Goal: Task Accomplishment & Management: Manage account settings

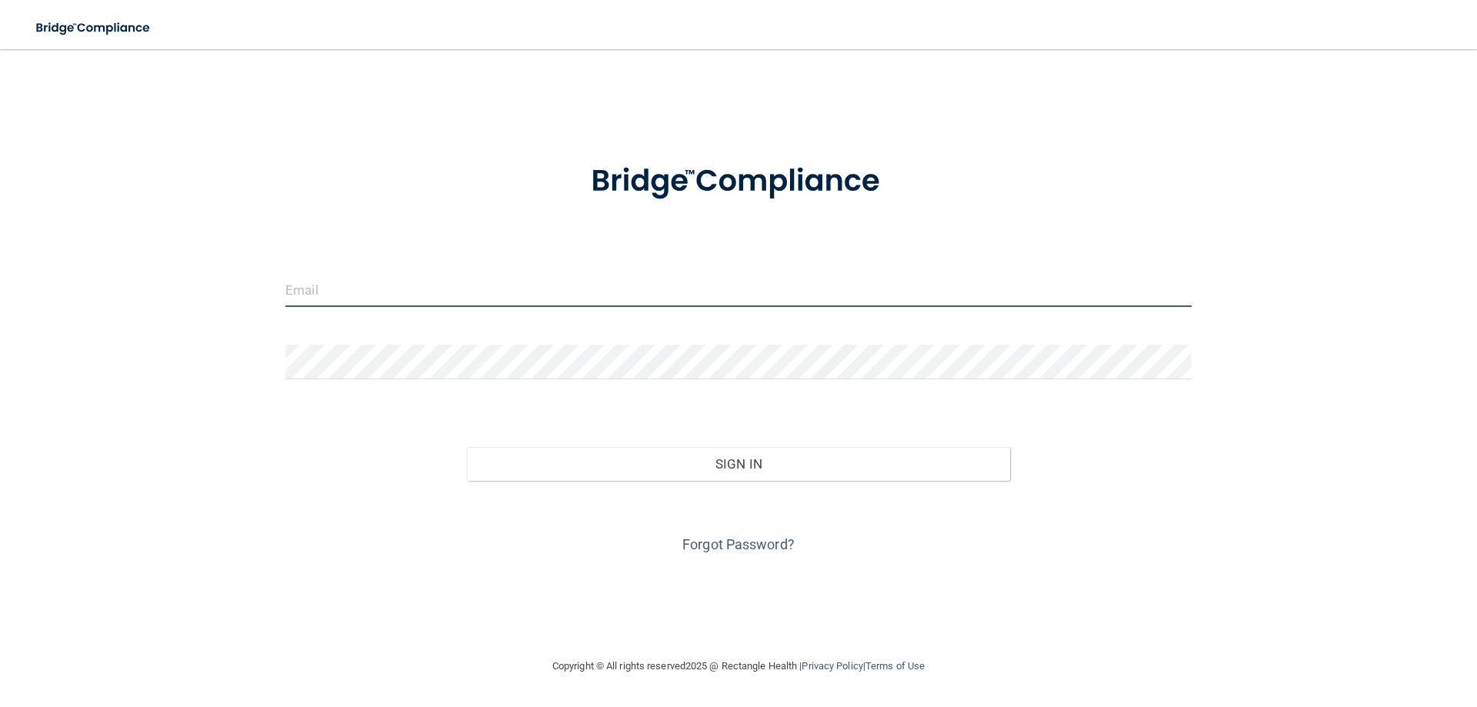
click at [392, 288] on input "email" at bounding box center [738, 289] width 906 height 35
type input "[EMAIL_ADDRESS][DOMAIN_NAME]"
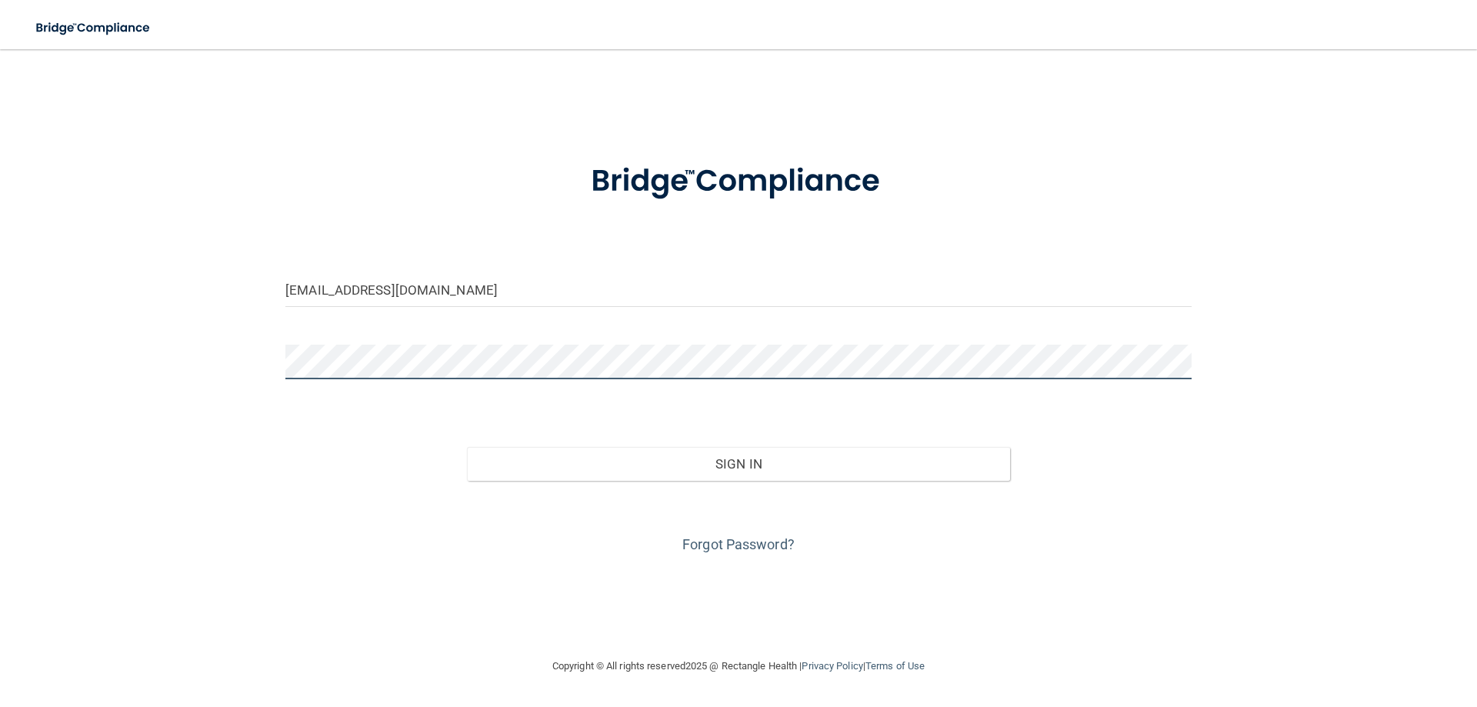
click at [467, 447] on button "Sign In" at bounding box center [739, 464] width 544 height 34
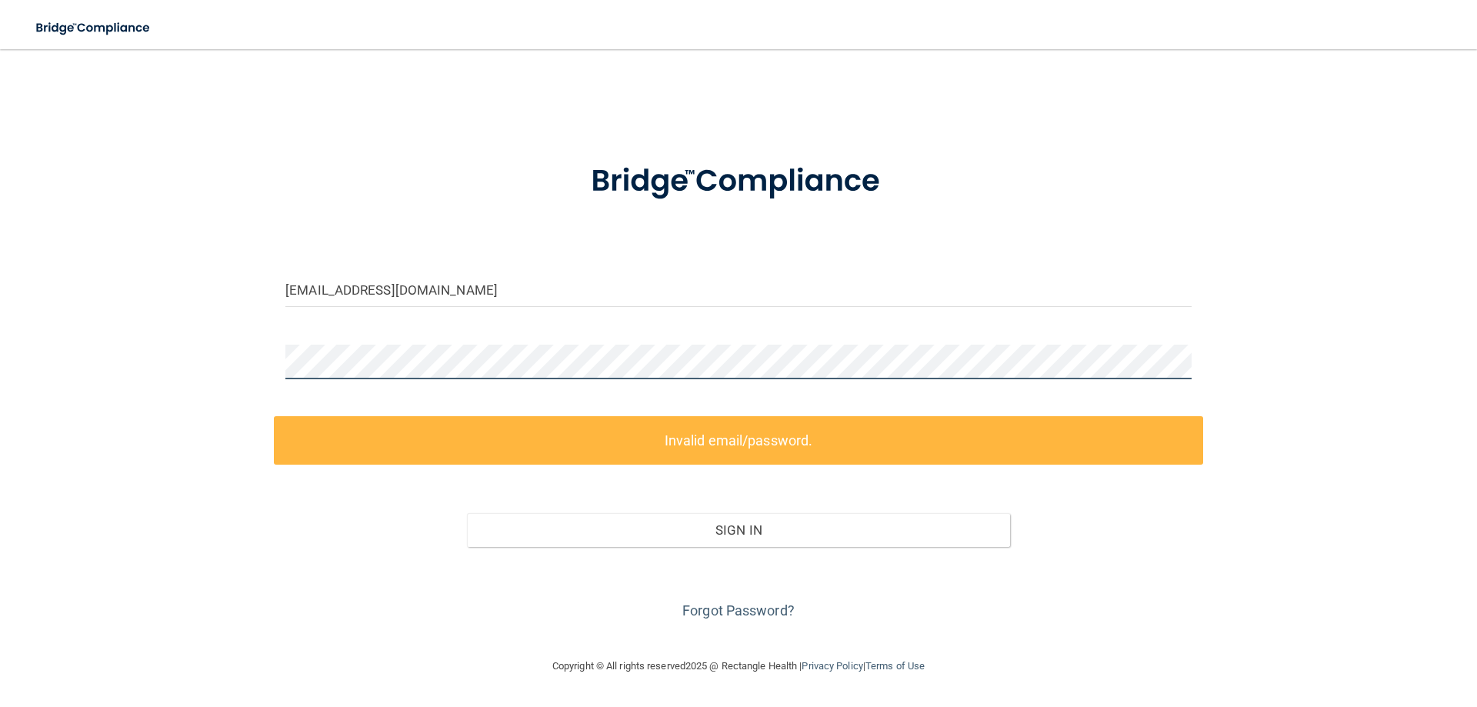
click at [200, 376] on div "sleep@watersdavidsondentistry.com Invalid email/password. You don't have permis…" at bounding box center [738, 353] width 1415 height 577
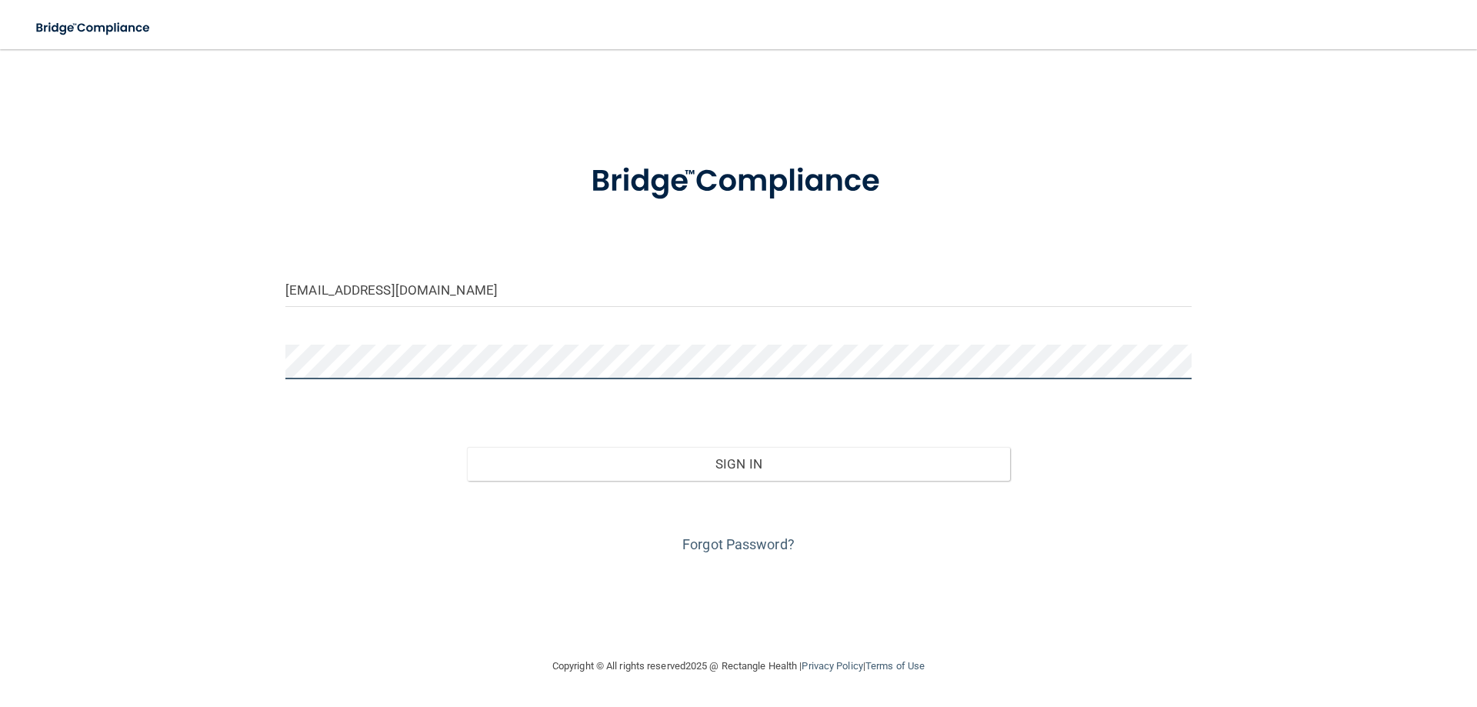
click at [467, 447] on button "Sign In" at bounding box center [739, 464] width 544 height 34
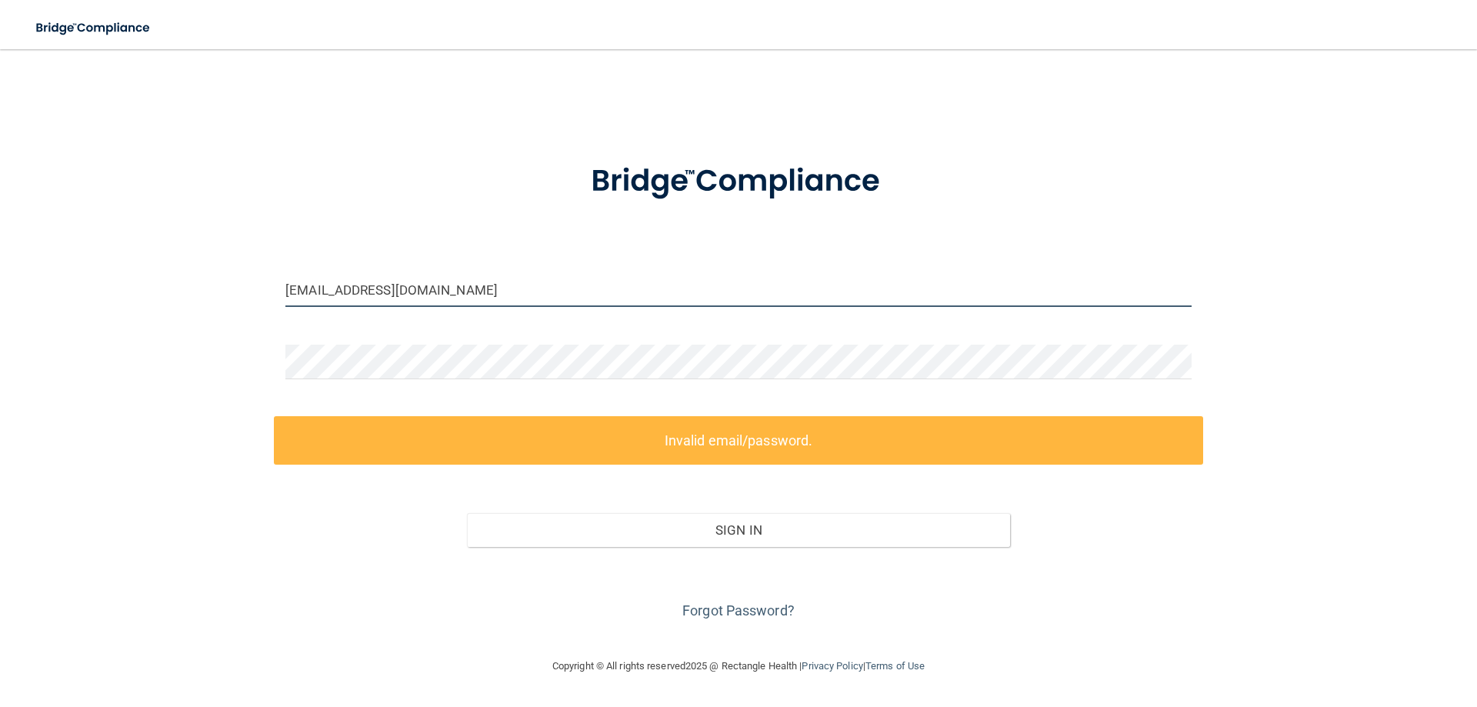
click at [529, 293] on input "[EMAIL_ADDRESS][DOMAIN_NAME]" at bounding box center [738, 289] width 906 height 35
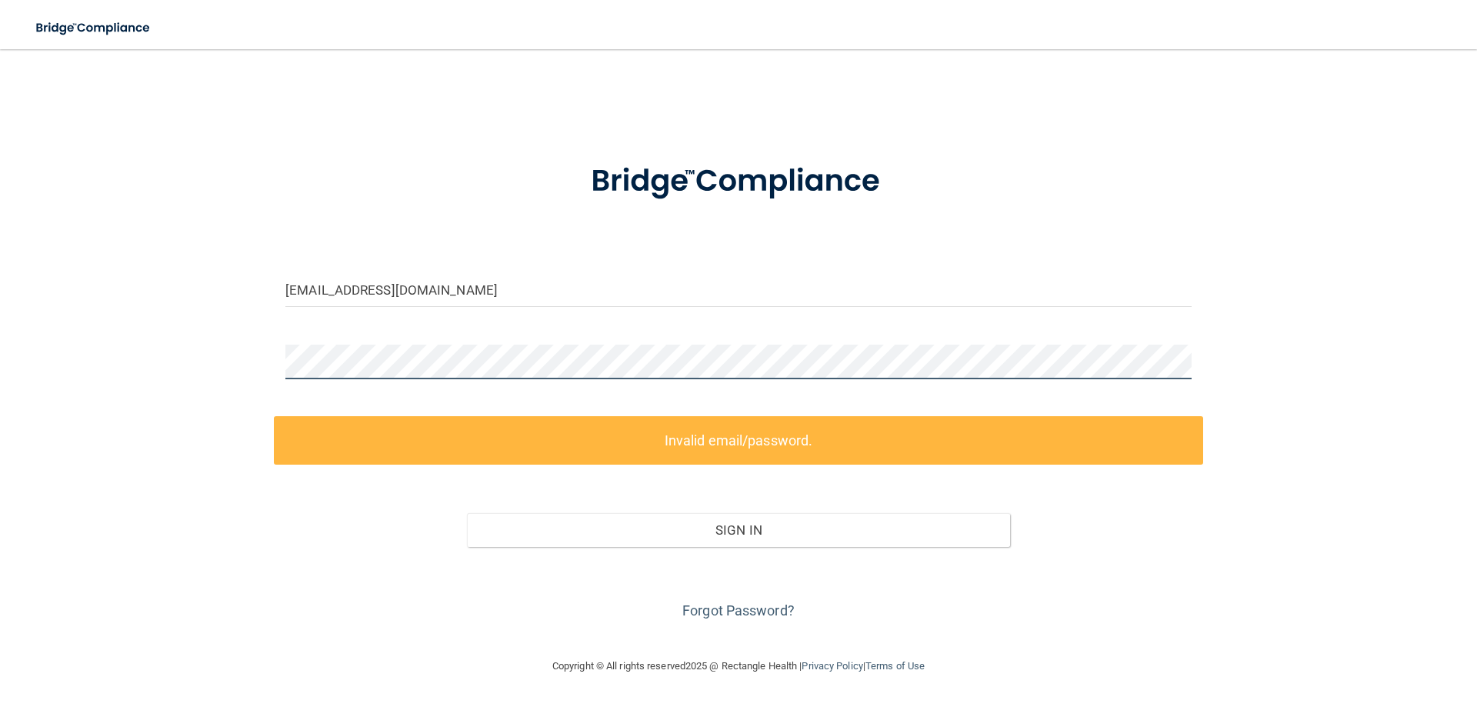
click at [180, 357] on div "sleep@watersdavidsondentistry.com Invalid email/password. You don't have permis…" at bounding box center [738, 353] width 1415 height 577
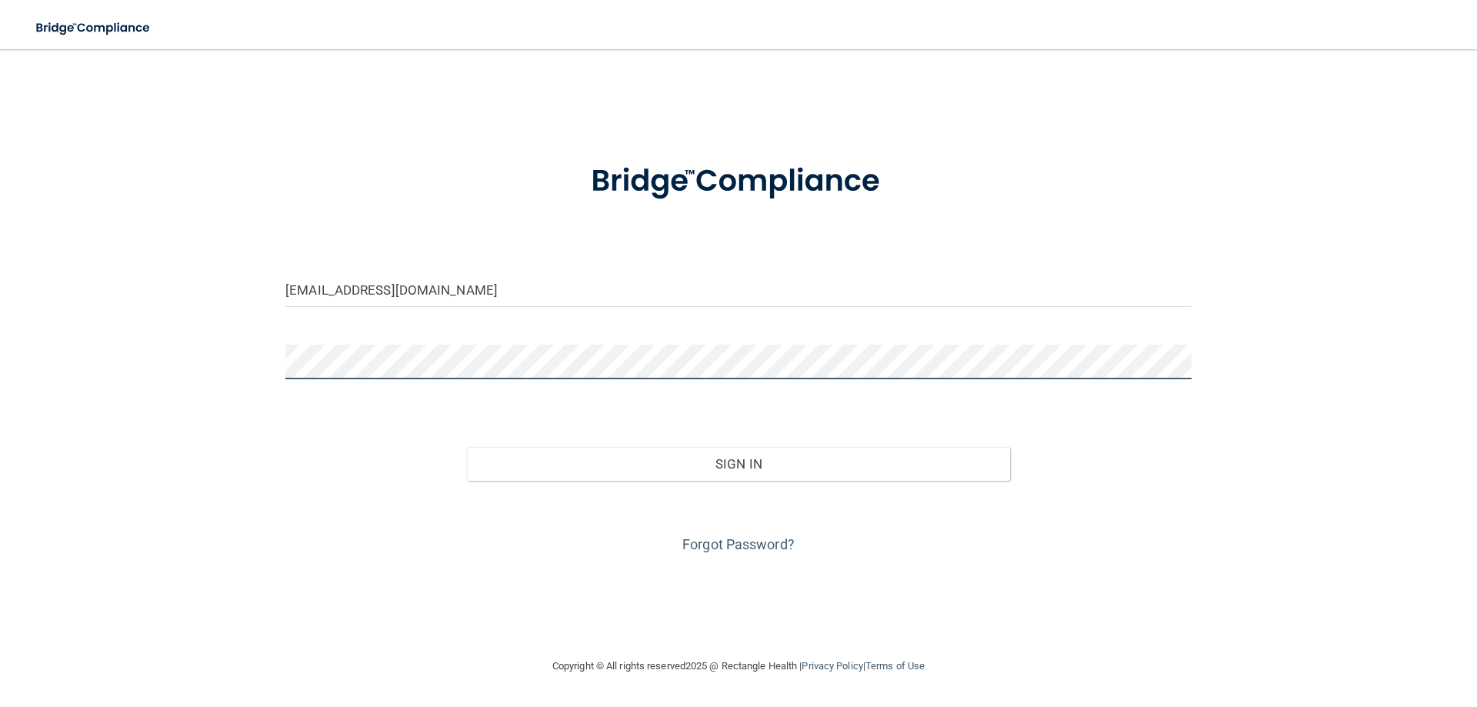
click at [467, 447] on button "Sign In" at bounding box center [739, 464] width 544 height 34
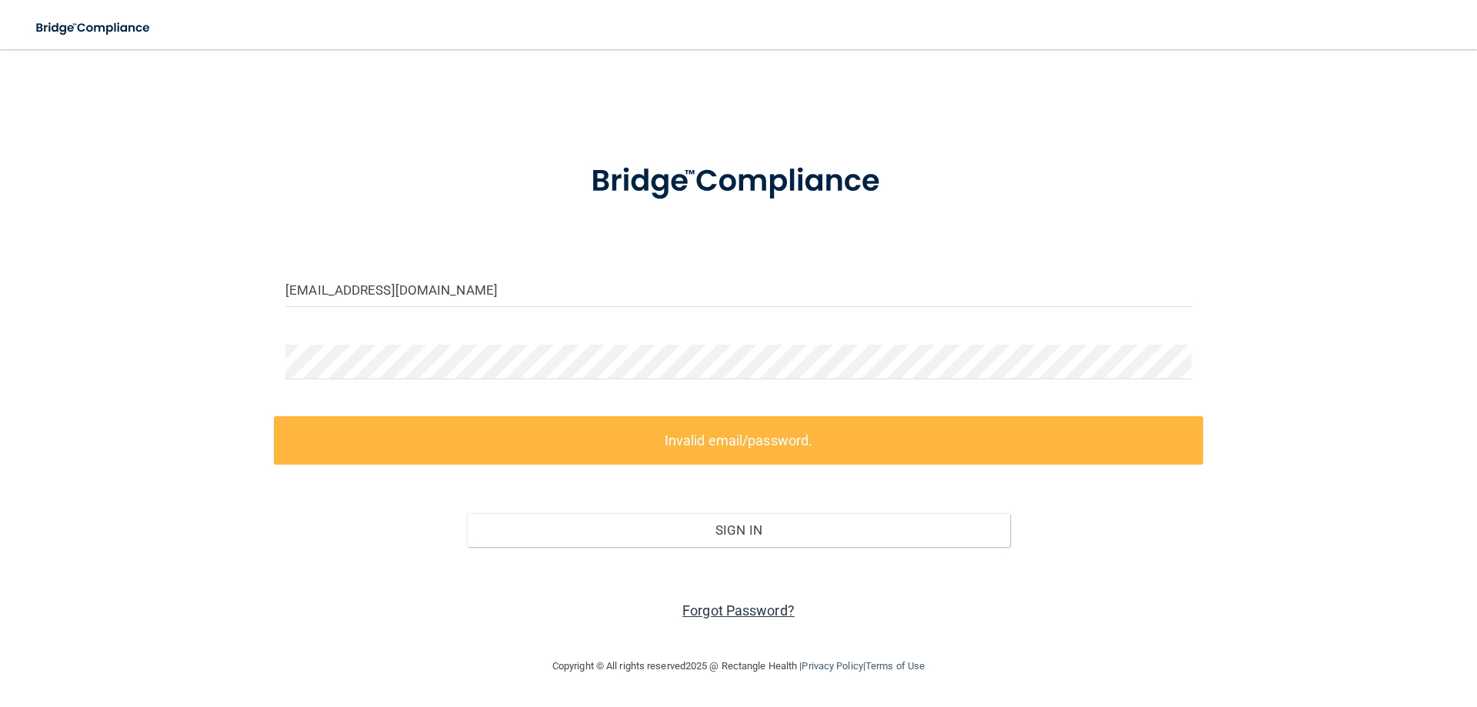
click at [721, 610] on link "Forgot Password?" at bounding box center [738, 610] width 112 height 16
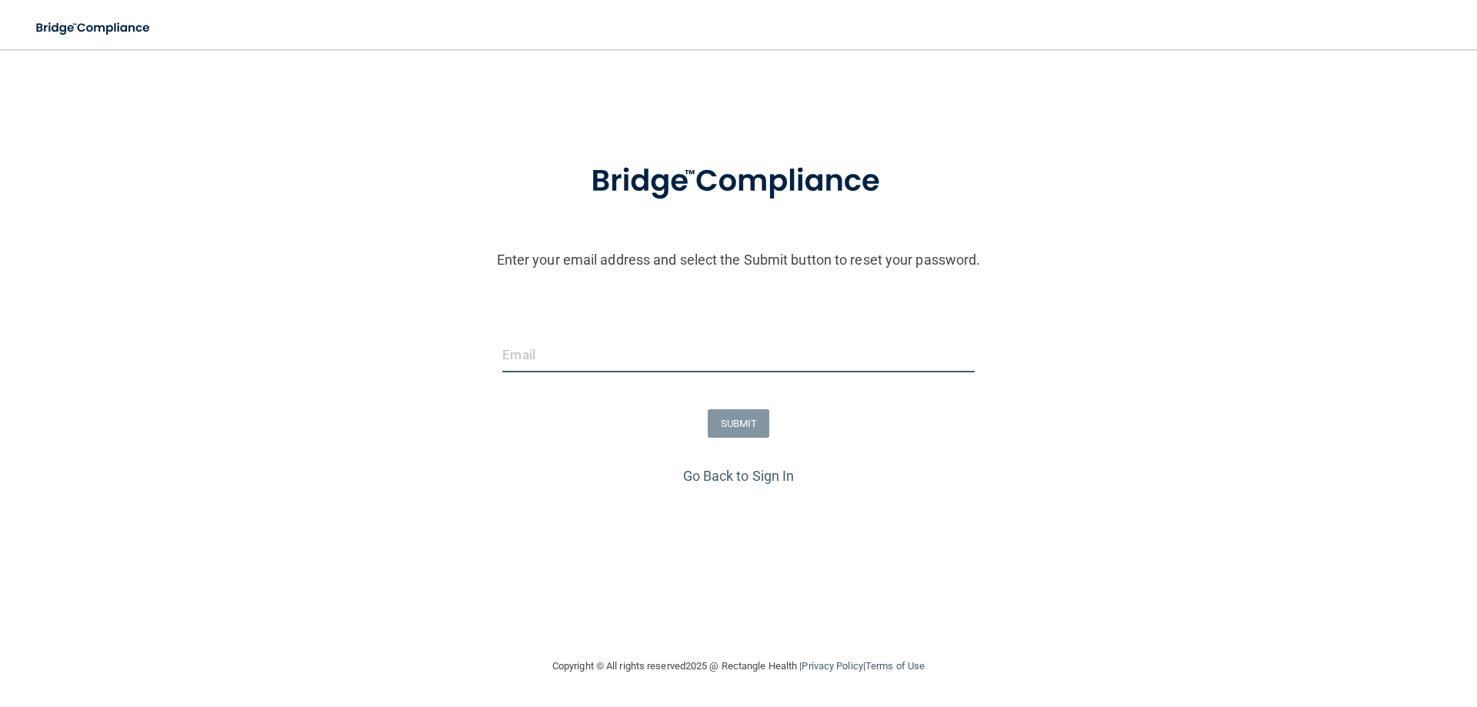
click at [585, 353] on input "email" at bounding box center [738, 355] width 472 height 35
type input "[EMAIL_ADDRESS][DOMAIN_NAME]"
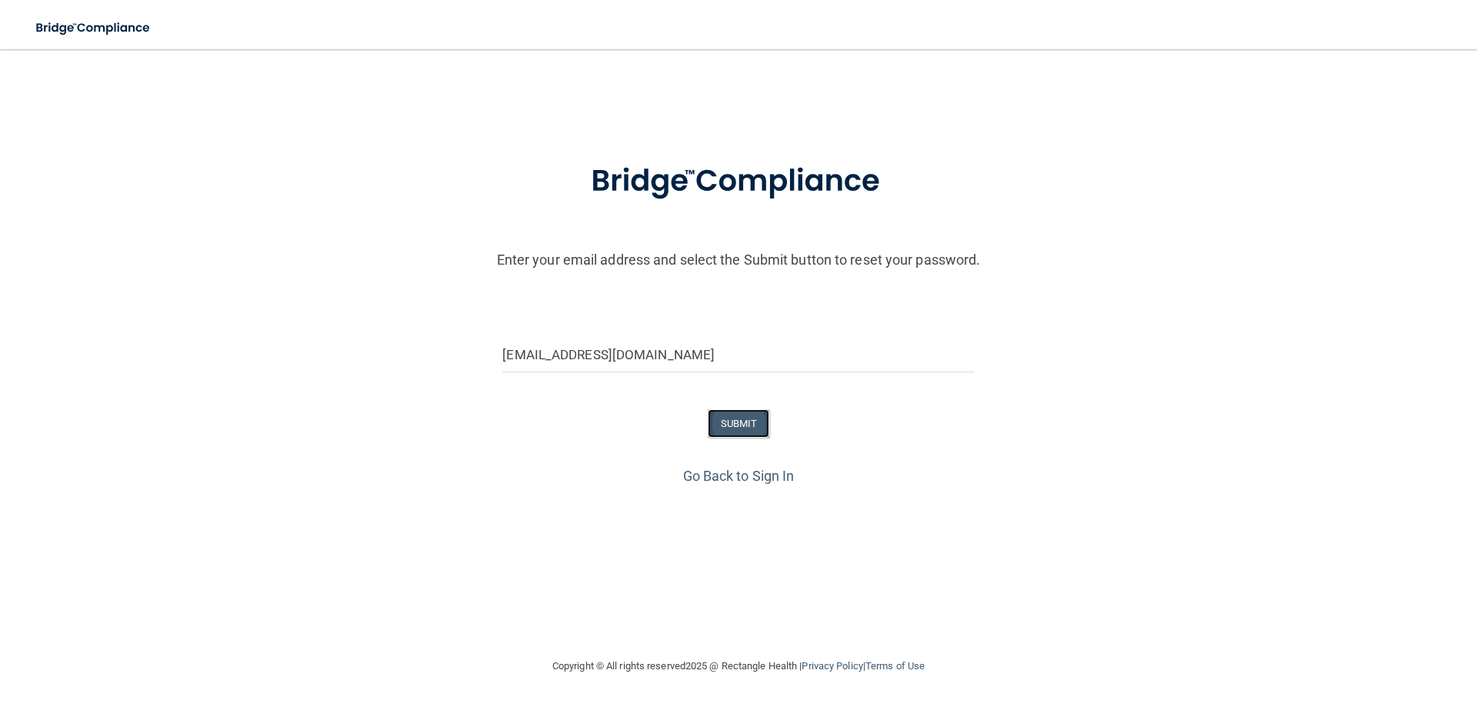
click at [734, 420] on button "SUBMIT" at bounding box center [739, 423] width 62 height 28
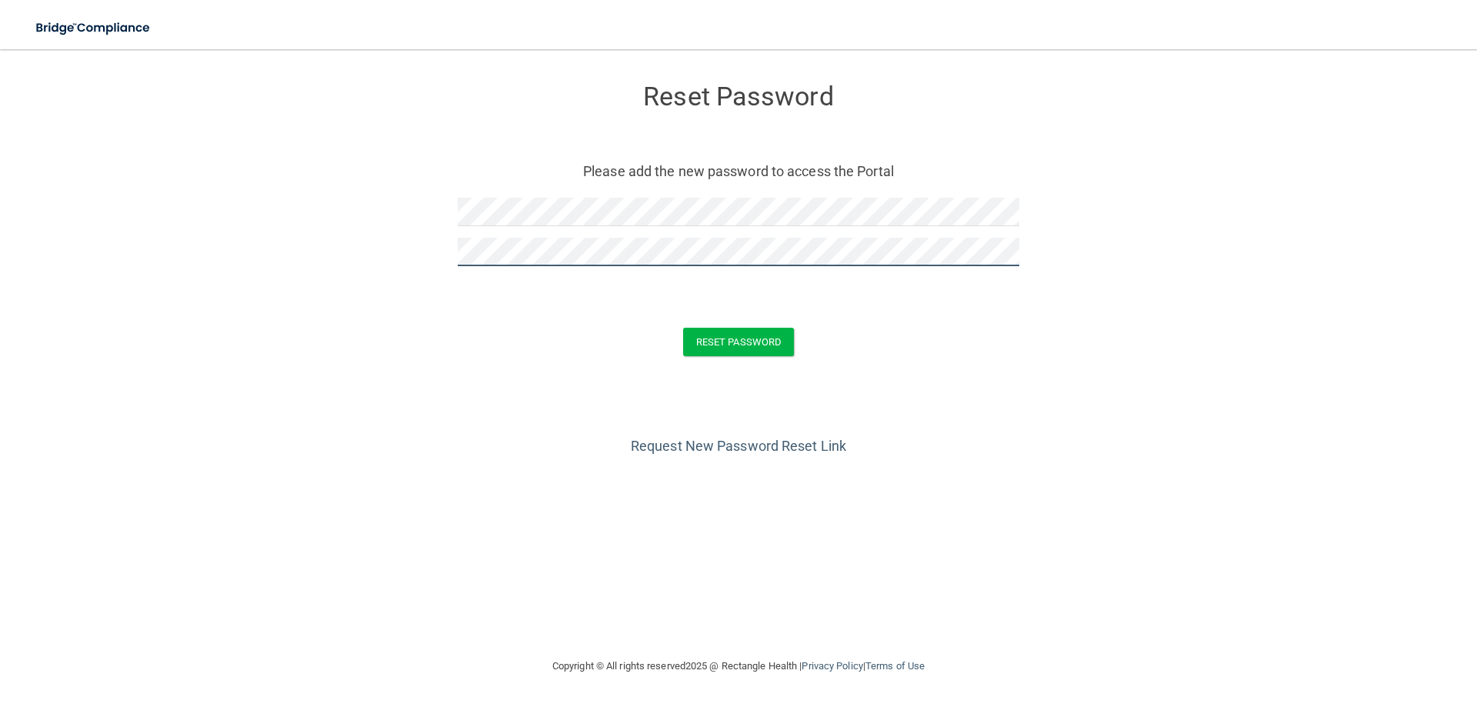
click at [683, 328] on button "Reset Password" at bounding box center [738, 342] width 111 height 28
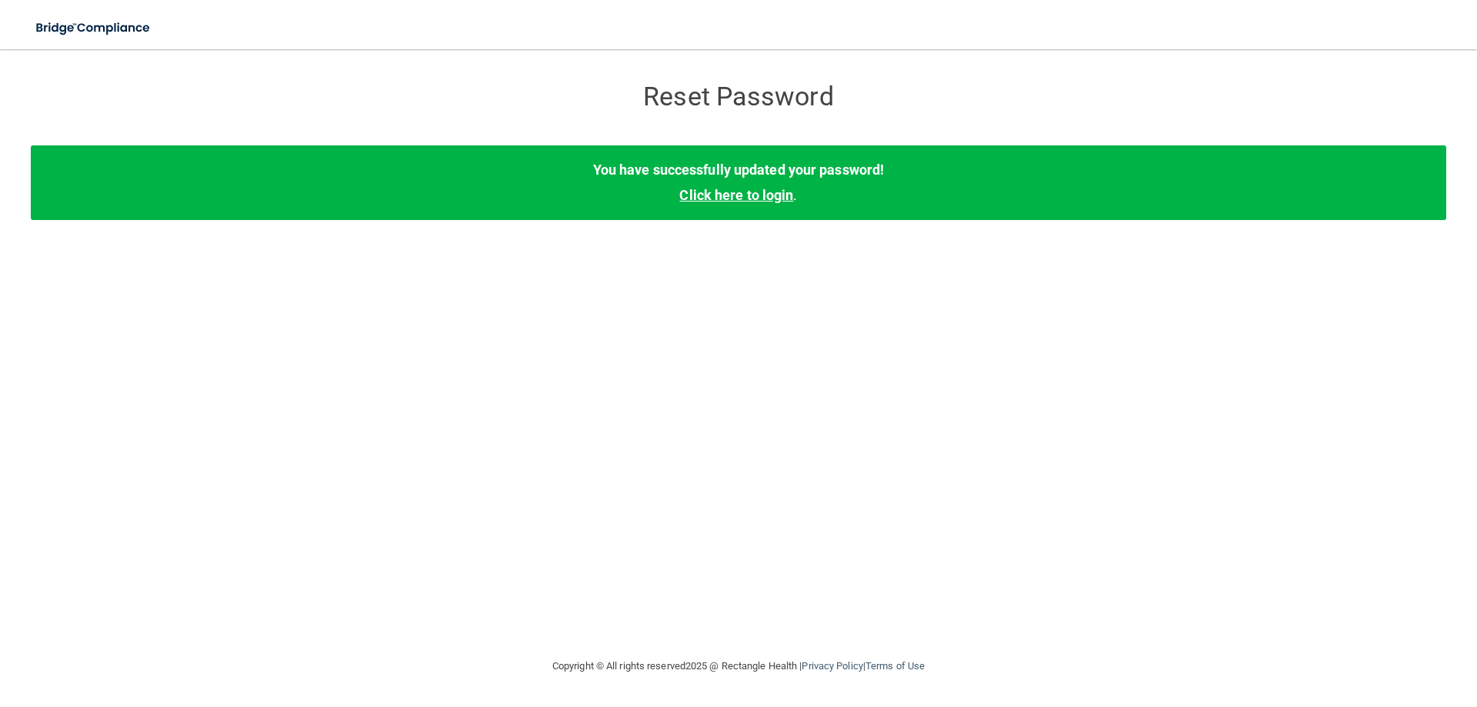
click at [717, 200] on link "Click here to login" at bounding box center [736, 195] width 114 height 16
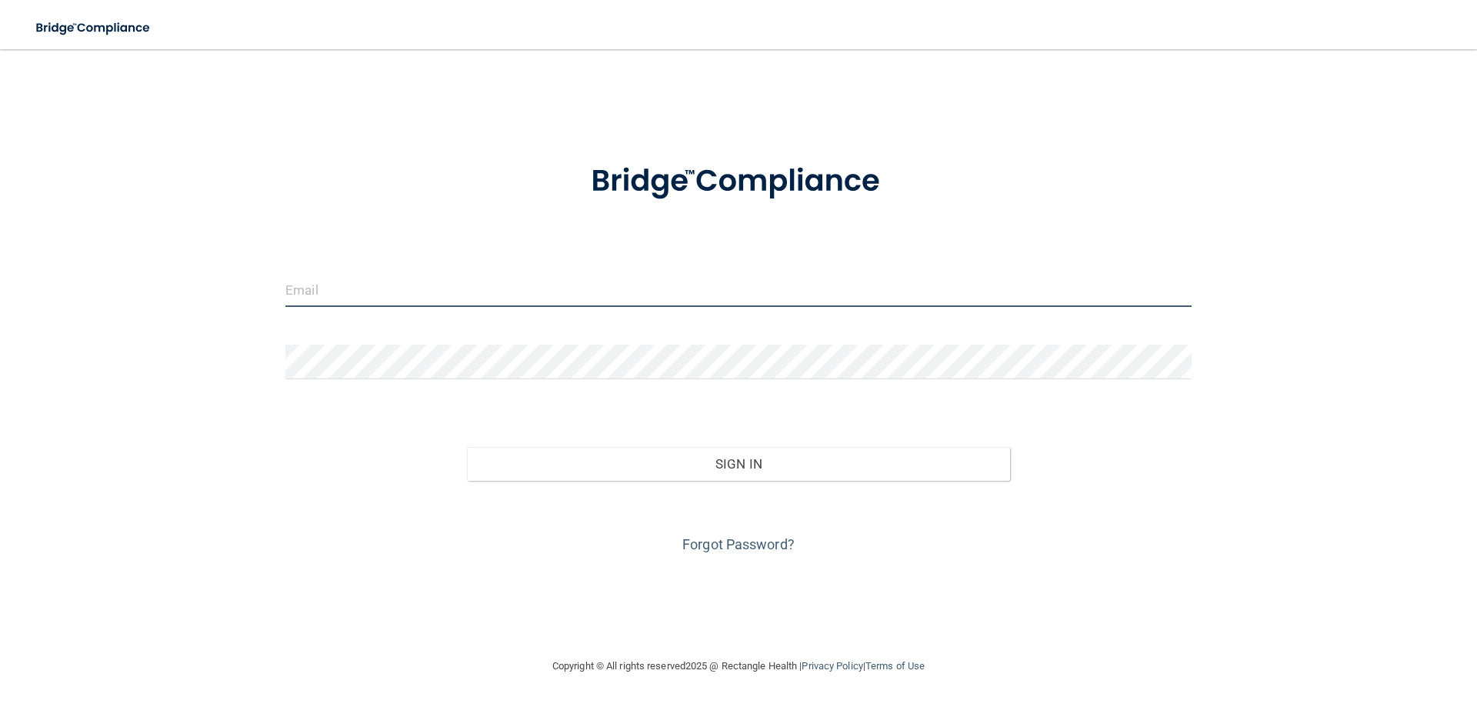
click at [403, 293] on input "email" at bounding box center [738, 289] width 906 height 35
type input "[EMAIL_ADDRESS][DOMAIN_NAME]"
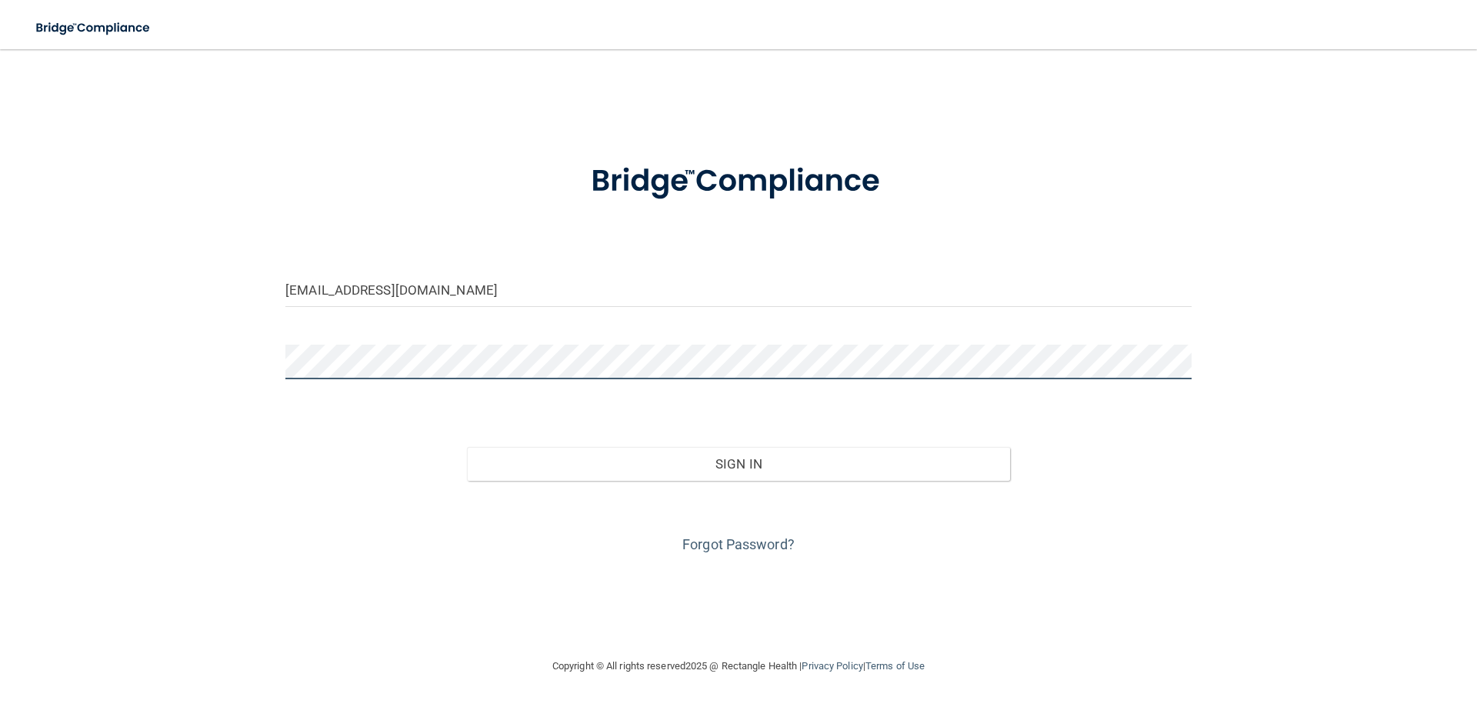
click at [467, 447] on button "Sign In" at bounding box center [739, 464] width 544 height 34
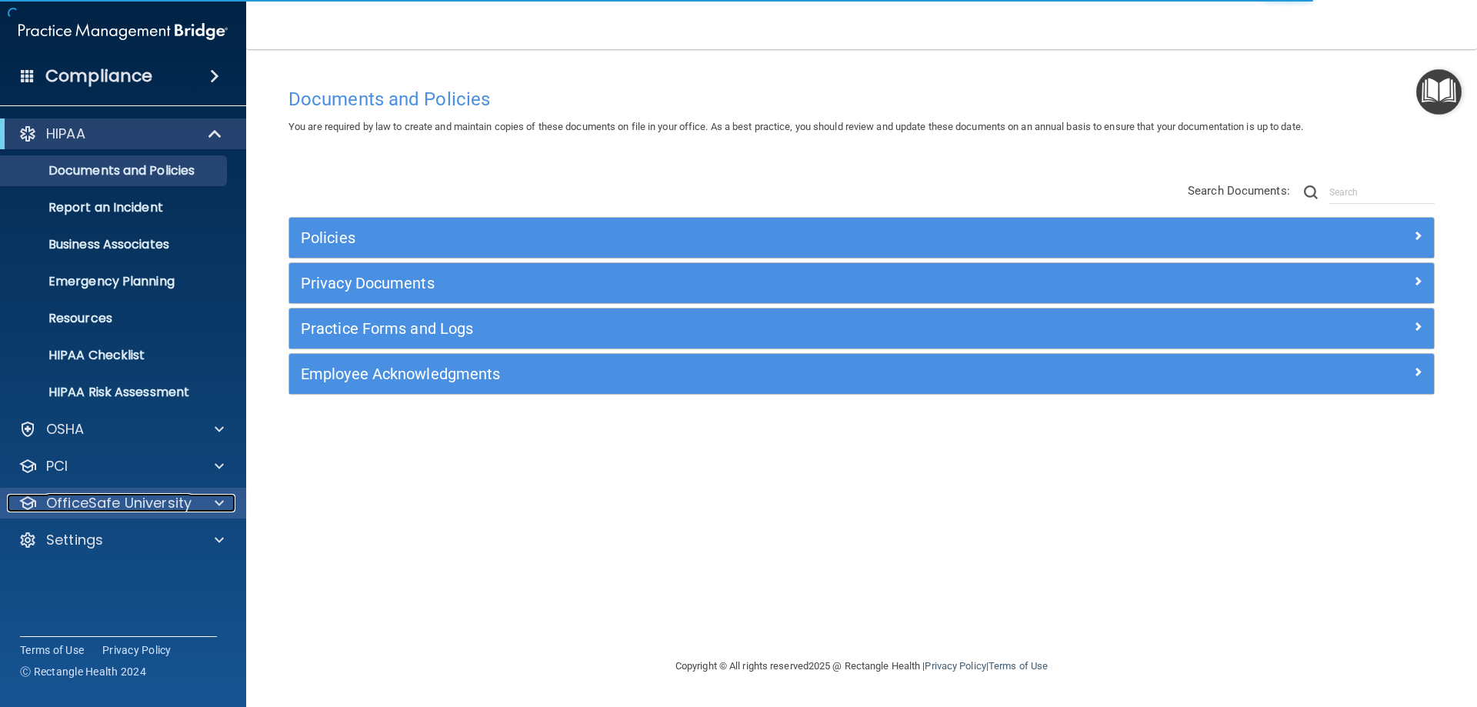
click at [221, 502] on span at bounding box center [219, 503] width 9 height 18
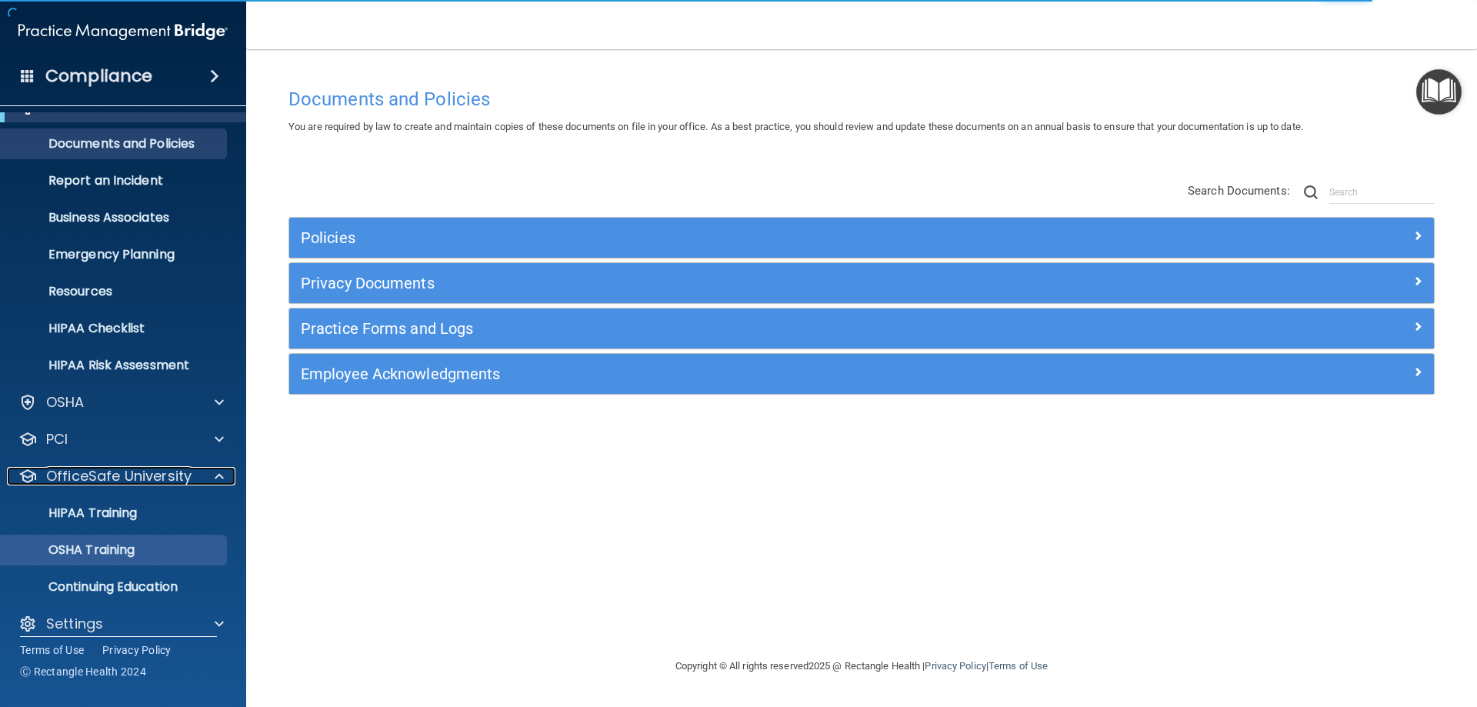
scroll to position [42, 0]
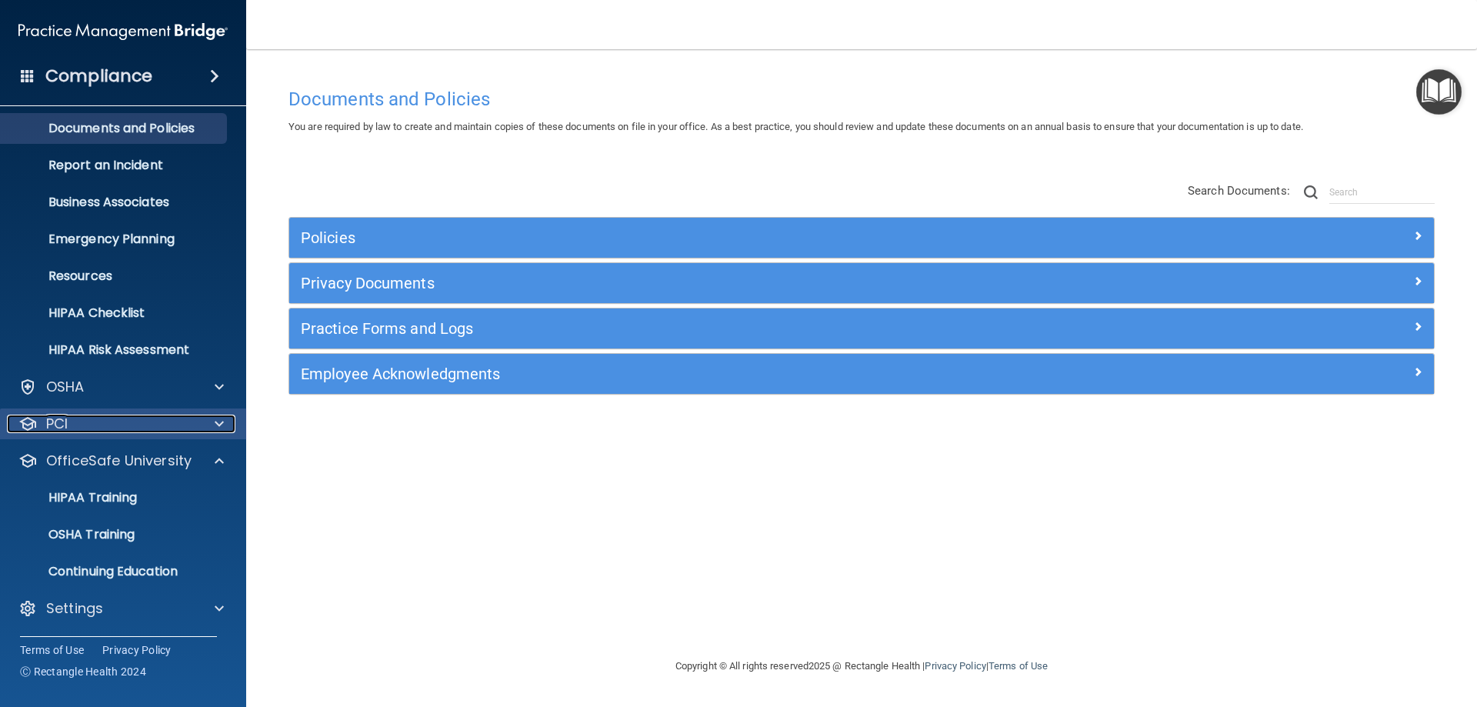
click at [213, 418] on div at bounding box center [217, 424] width 38 height 18
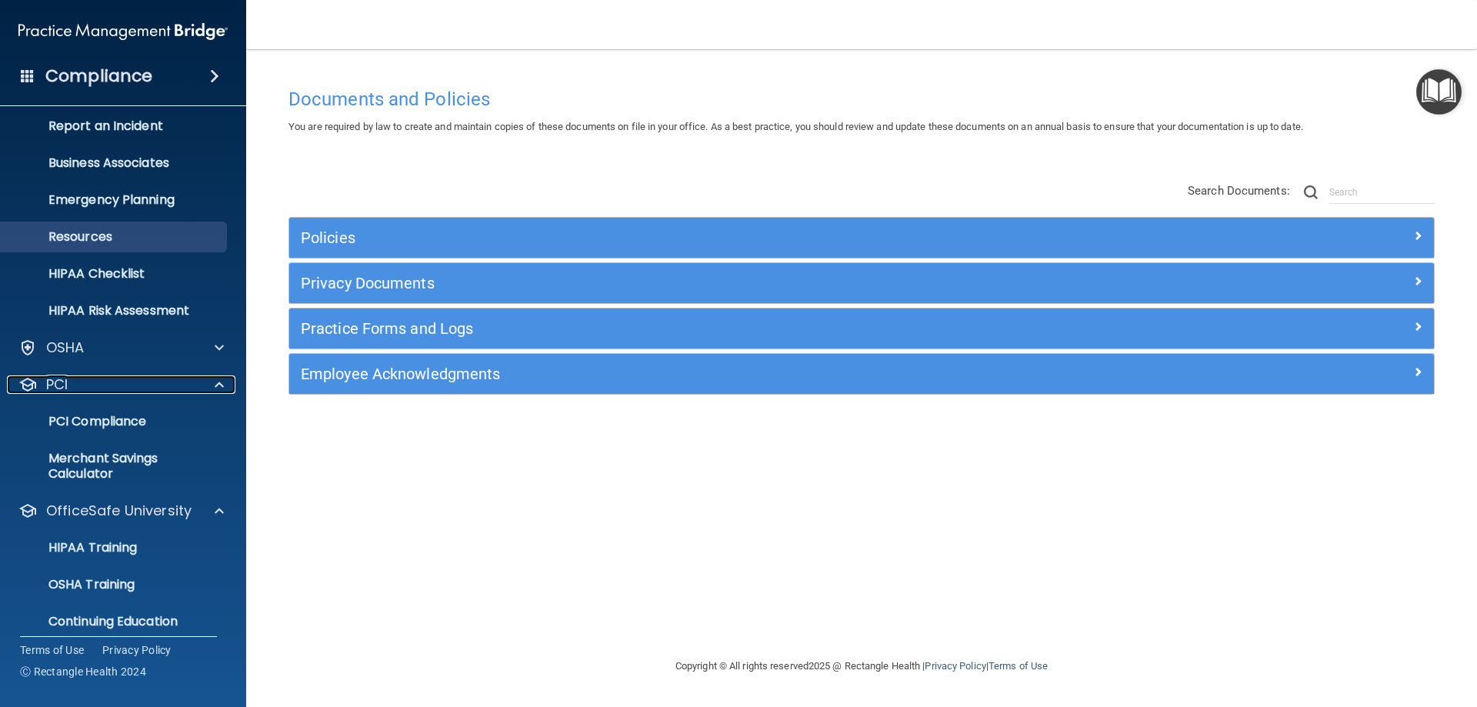
scroll to position [0, 0]
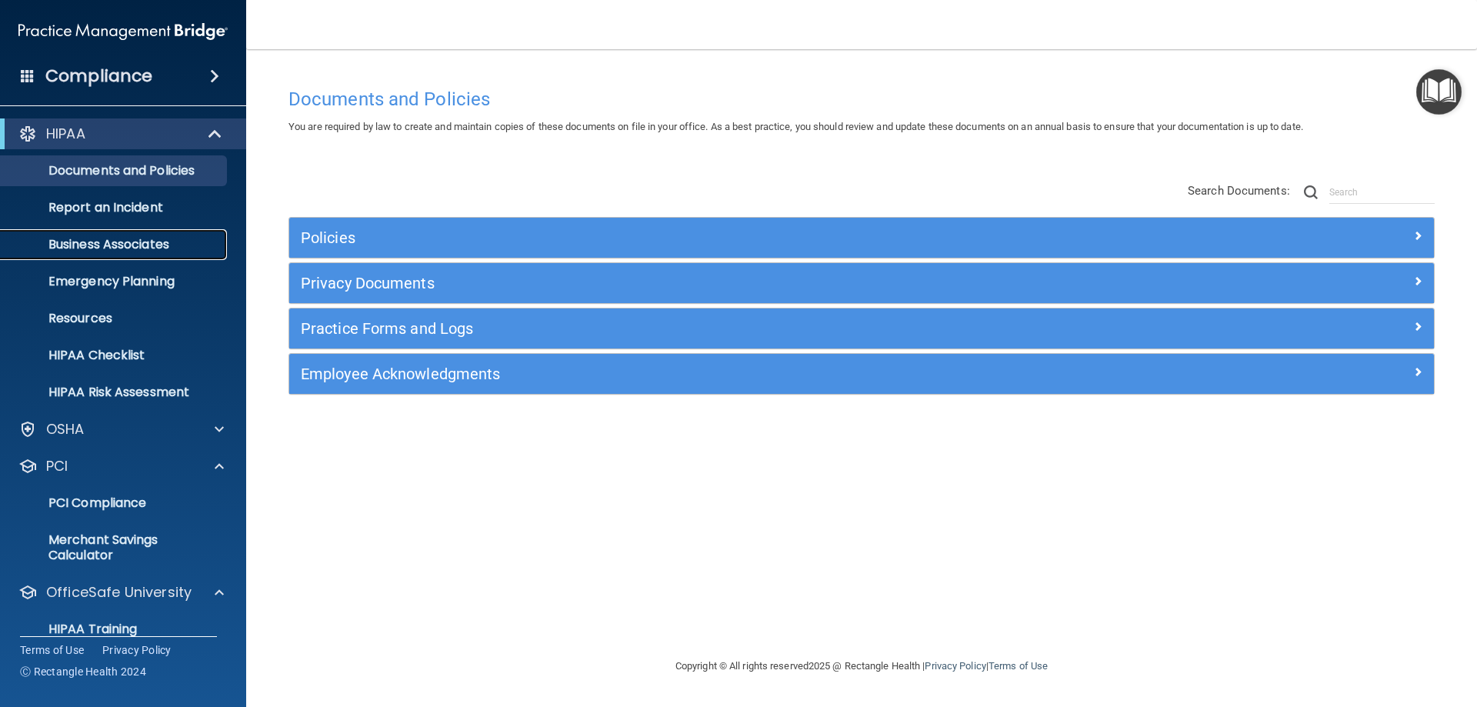
click at [103, 240] on p "Business Associates" at bounding box center [115, 244] width 210 height 15
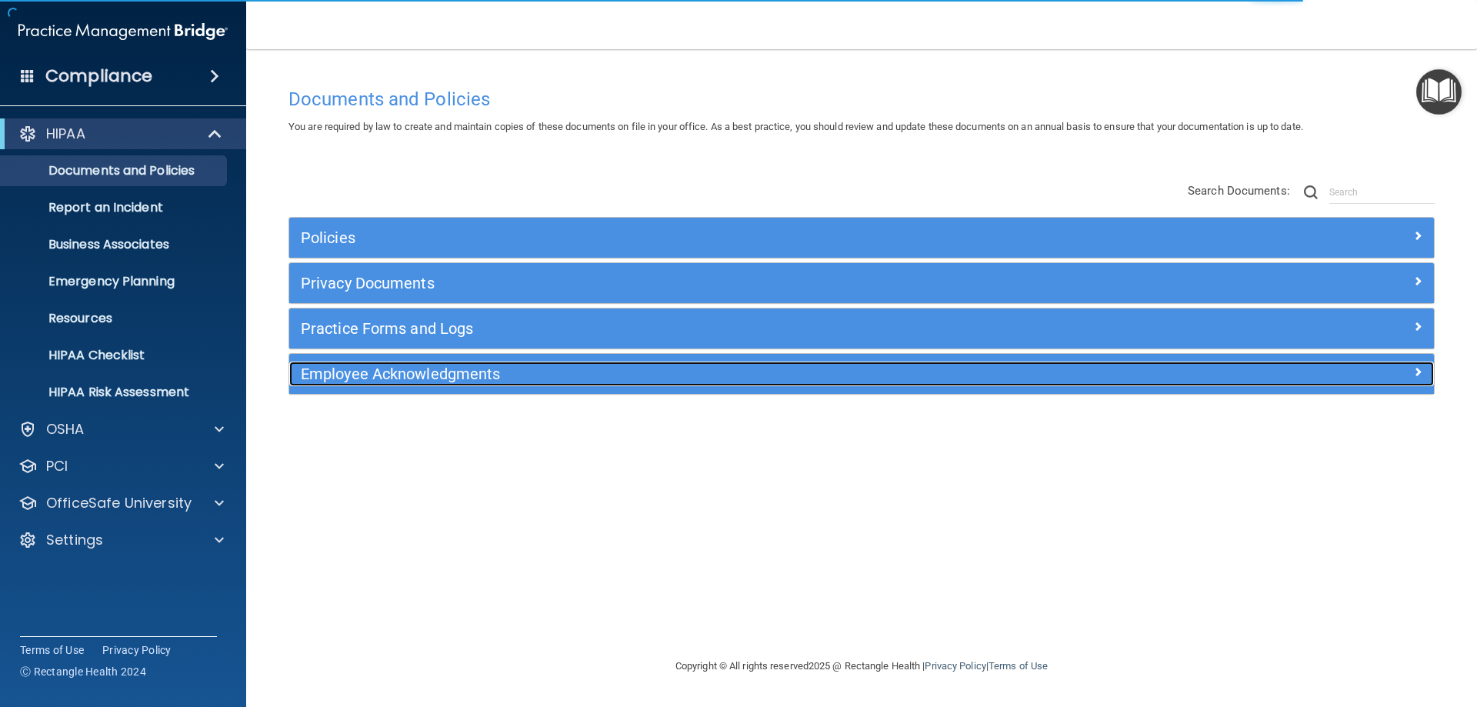
click at [353, 372] on h5 "Employee Acknowledgments" at bounding box center [718, 373] width 835 height 17
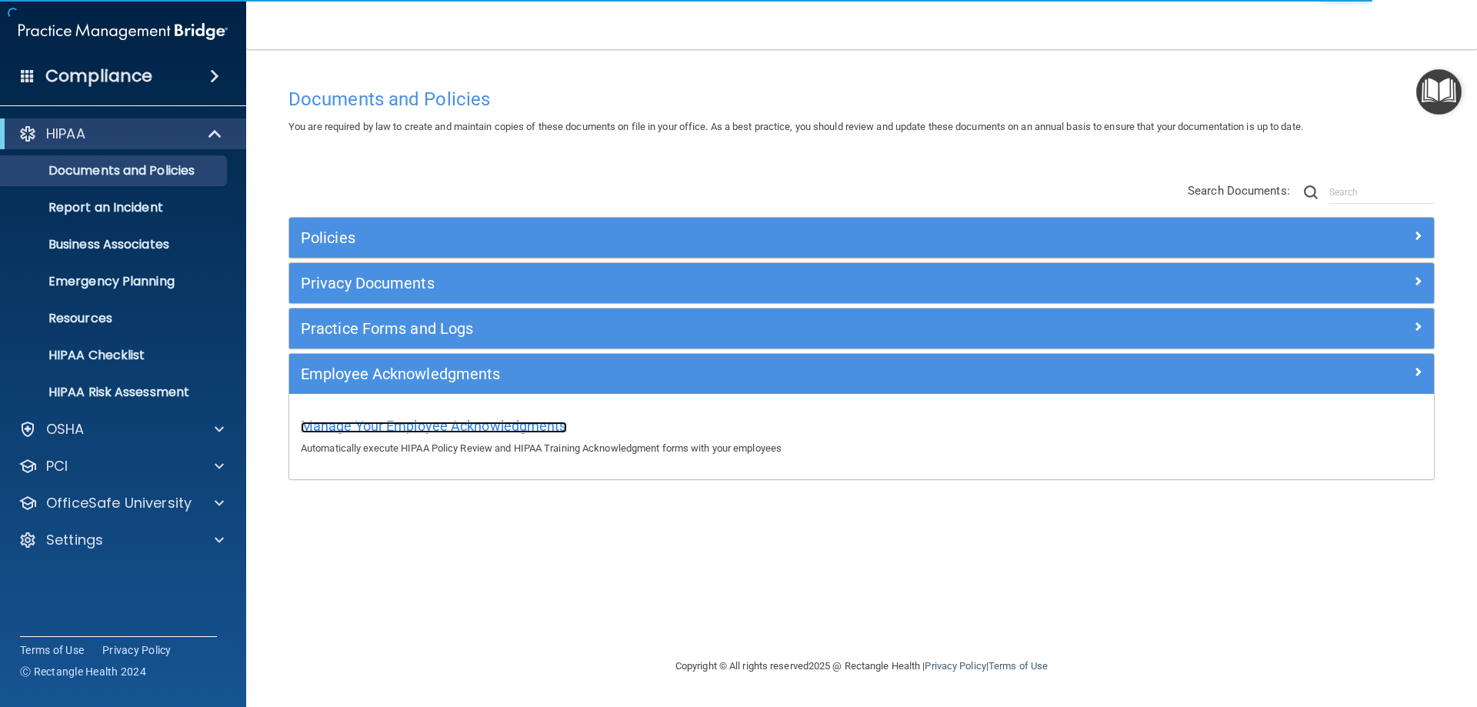
click at [395, 425] on span "Manage Your Employee Acknowledgments" at bounding box center [434, 426] width 266 height 16
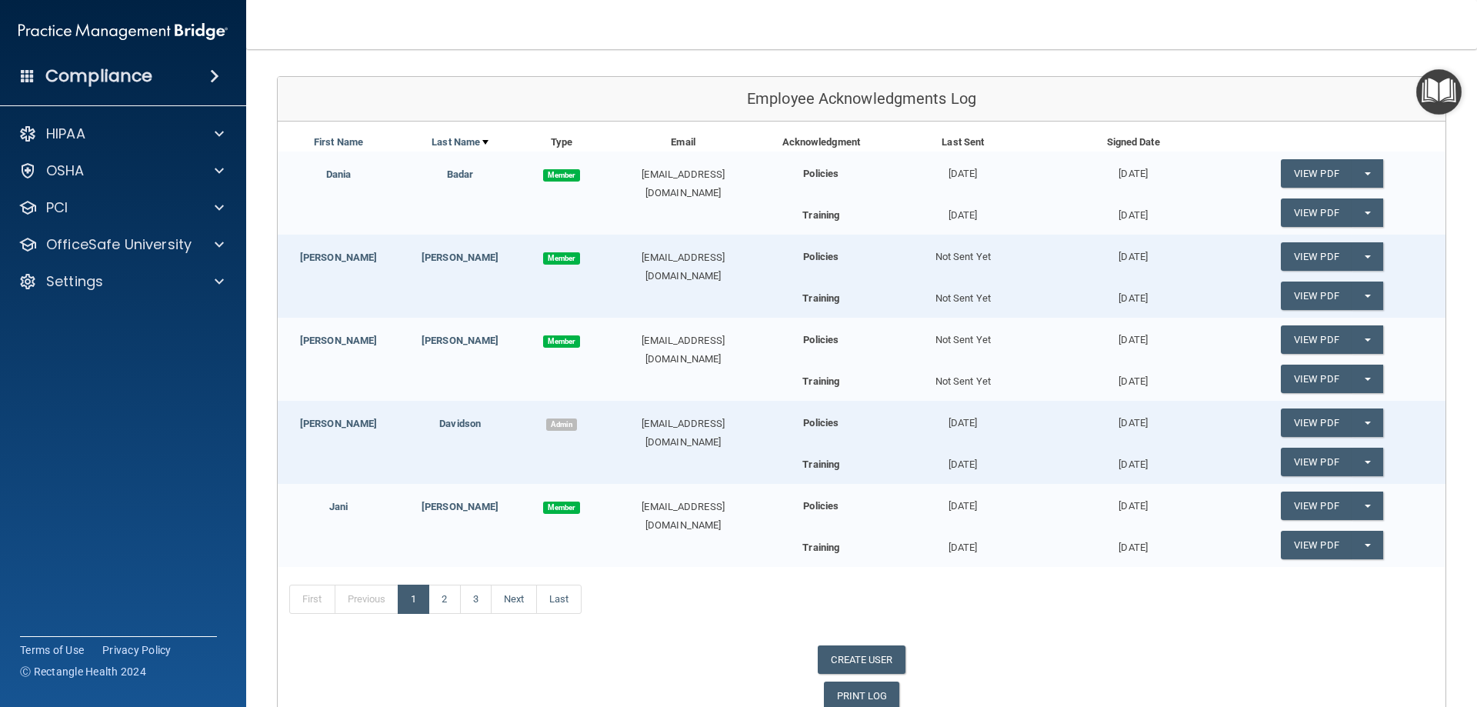
scroll to position [234, 0]
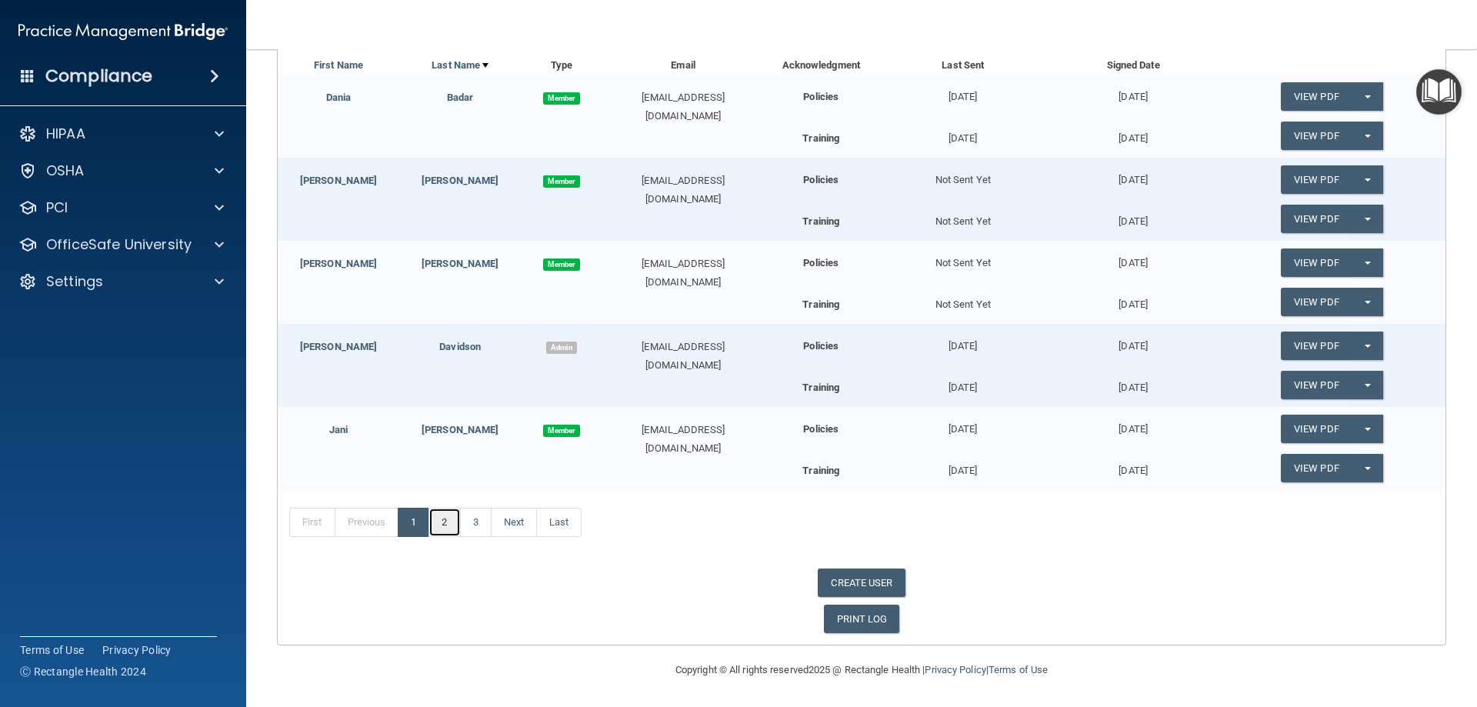
click at [451, 518] on link "2" at bounding box center [444, 522] width 32 height 29
click at [485, 525] on link "3" at bounding box center [476, 522] width 32 height 29
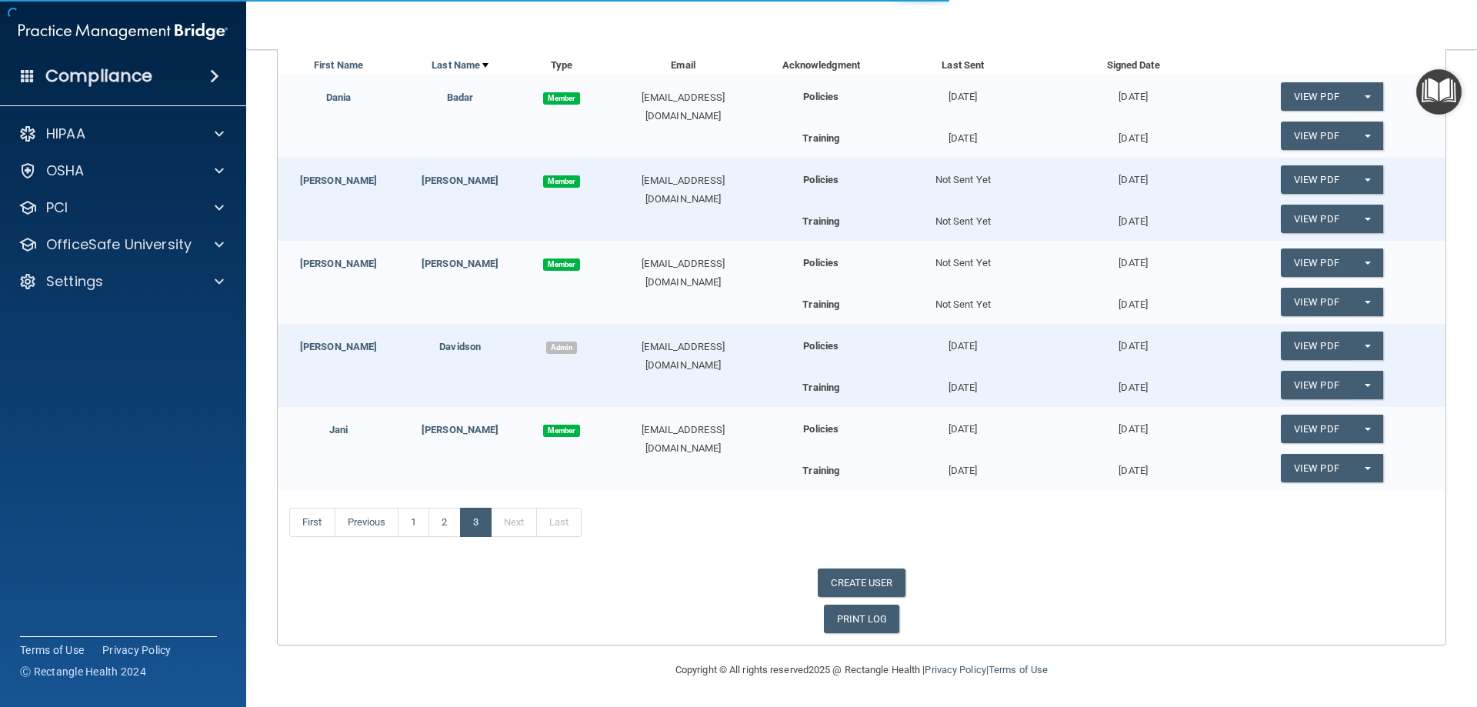
scroll to position [68, 0]
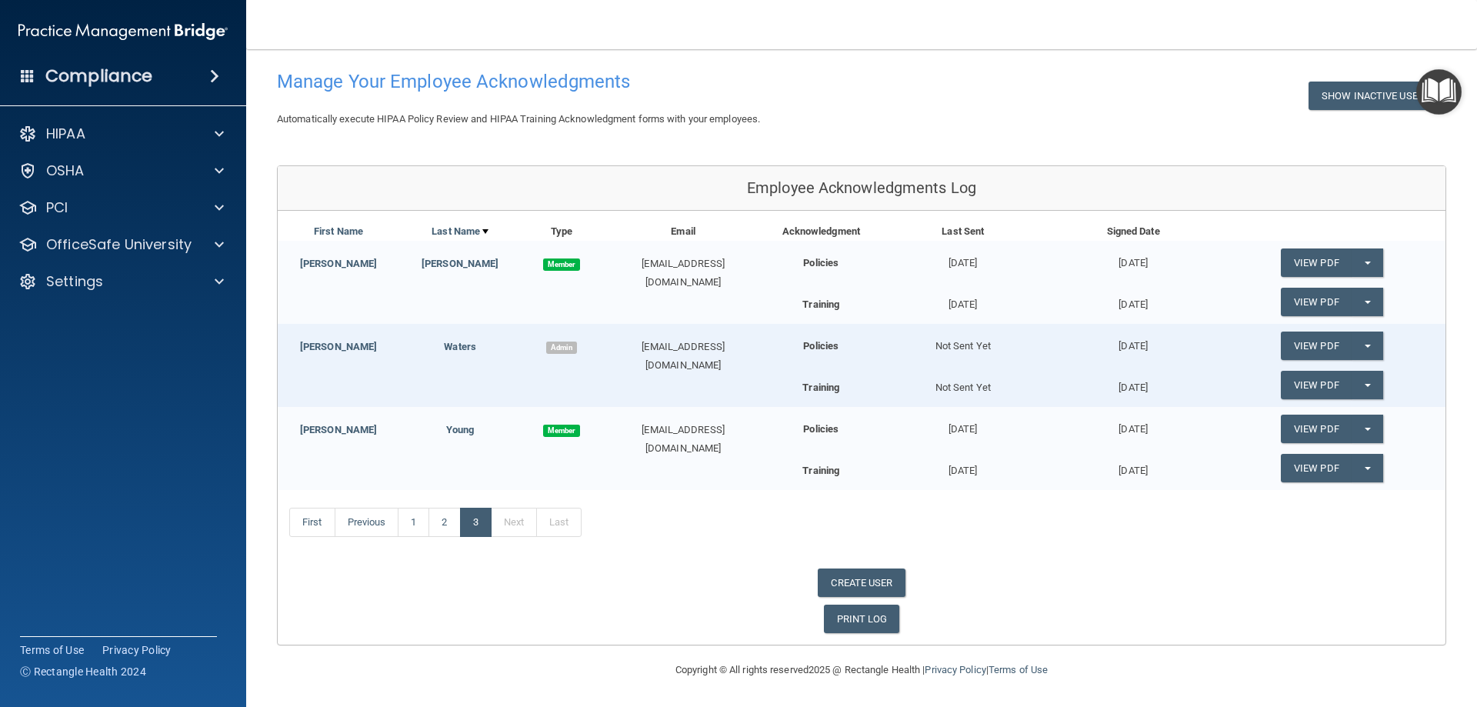
click at [1132, 345] on div "10/01/2025" at bounding box center [1133, 340] width 170 height 32
click at [688, 345] on div "nevinwaters@gmail.com" at bounding box center [683, 356] width 162 height 37
click at [1365, 346] on span "button" at bounding box center [1368, 346] width 6 height 3
click at [1334, 373] on link "Update Acknowledgment" at bounding box center [1352, 376] width 142 height 23
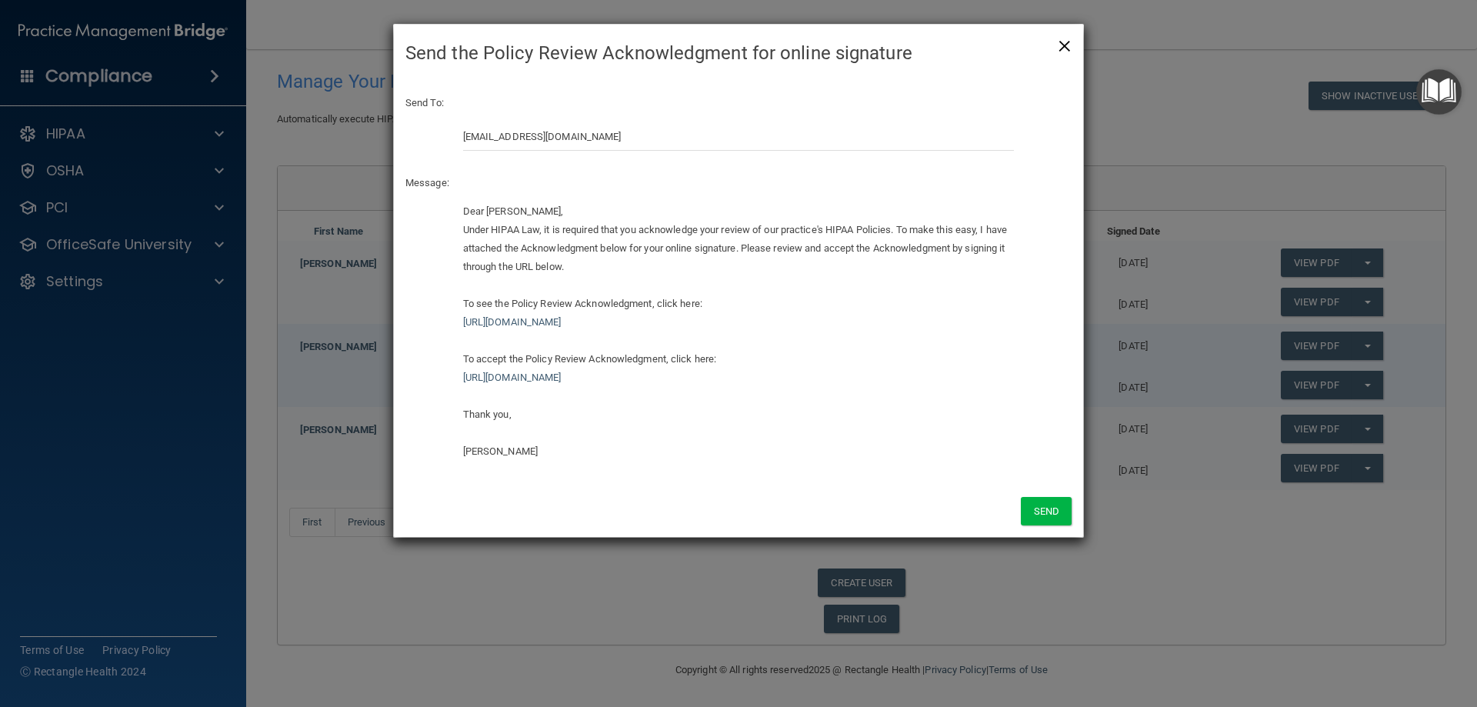
click at [1065, 44] on span "×" at bounding box center [1065, 43] width 14 height 31
